Goal: Transaction & Acquisition: Purchase product/service

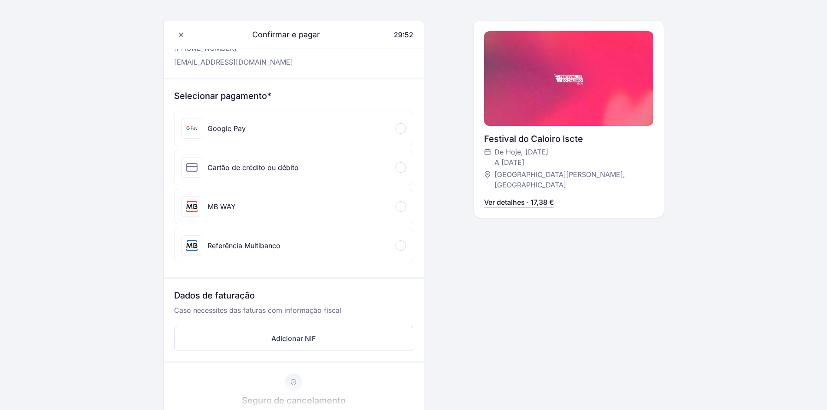
scroll to position [59, 0]
click at [406, 212] on div "MB WAY" at bounding box center [294, 206] width 238 height 35
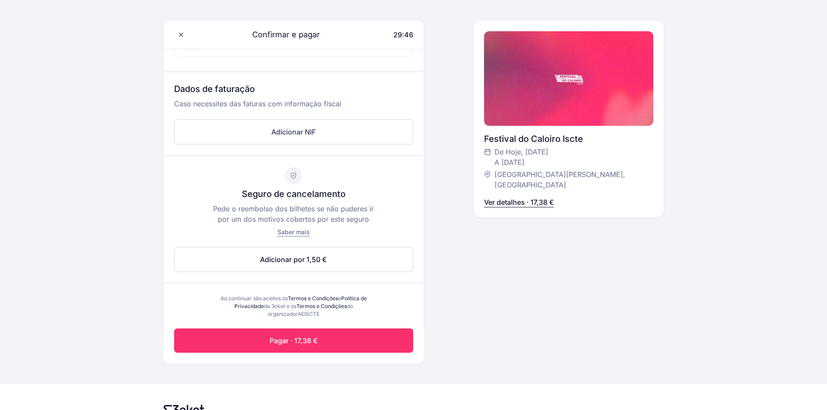
scroll to position [324, 0]
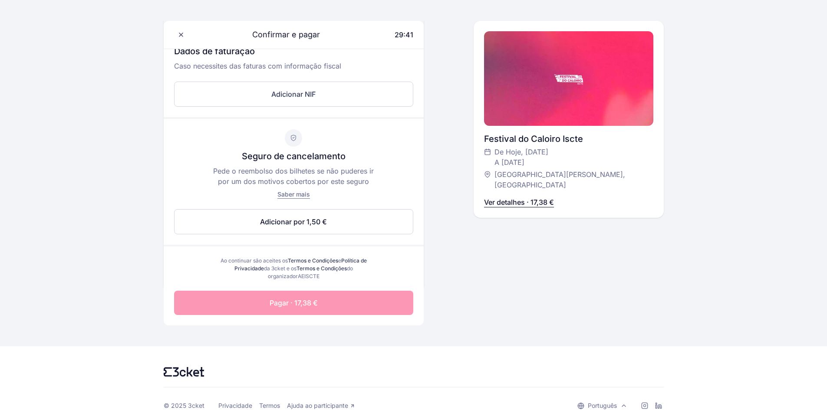
click at [328, 301] on button "Pagar · 17,38 €" at bounding box center [293, 303] width 239 height 24
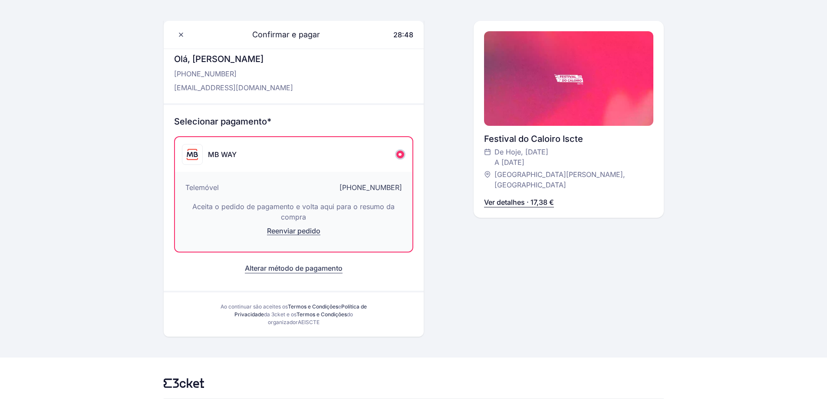
scroll to position [0, 0]
